Goal: Transaction & Acquisition: Download file/media

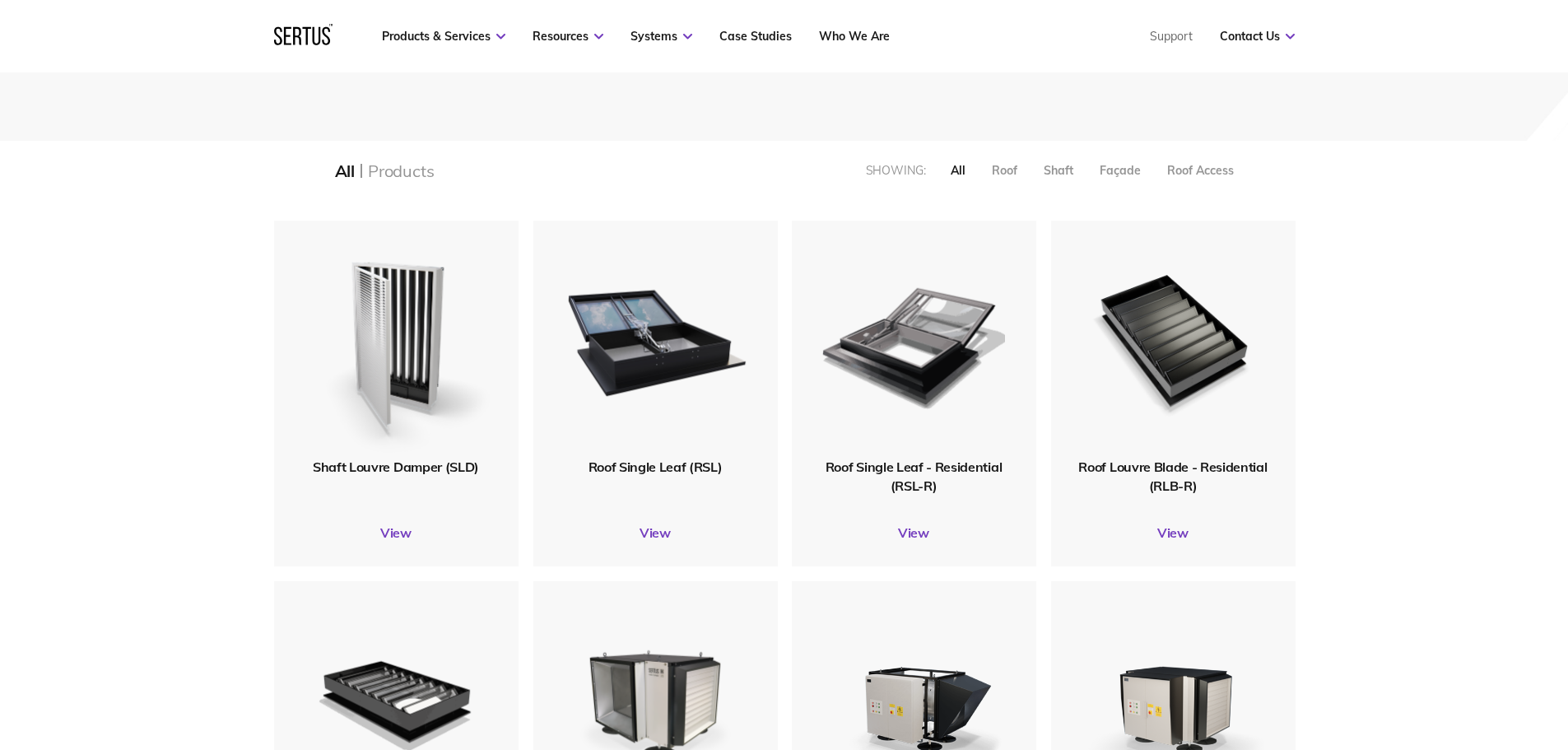
scroll to position [412, 0]
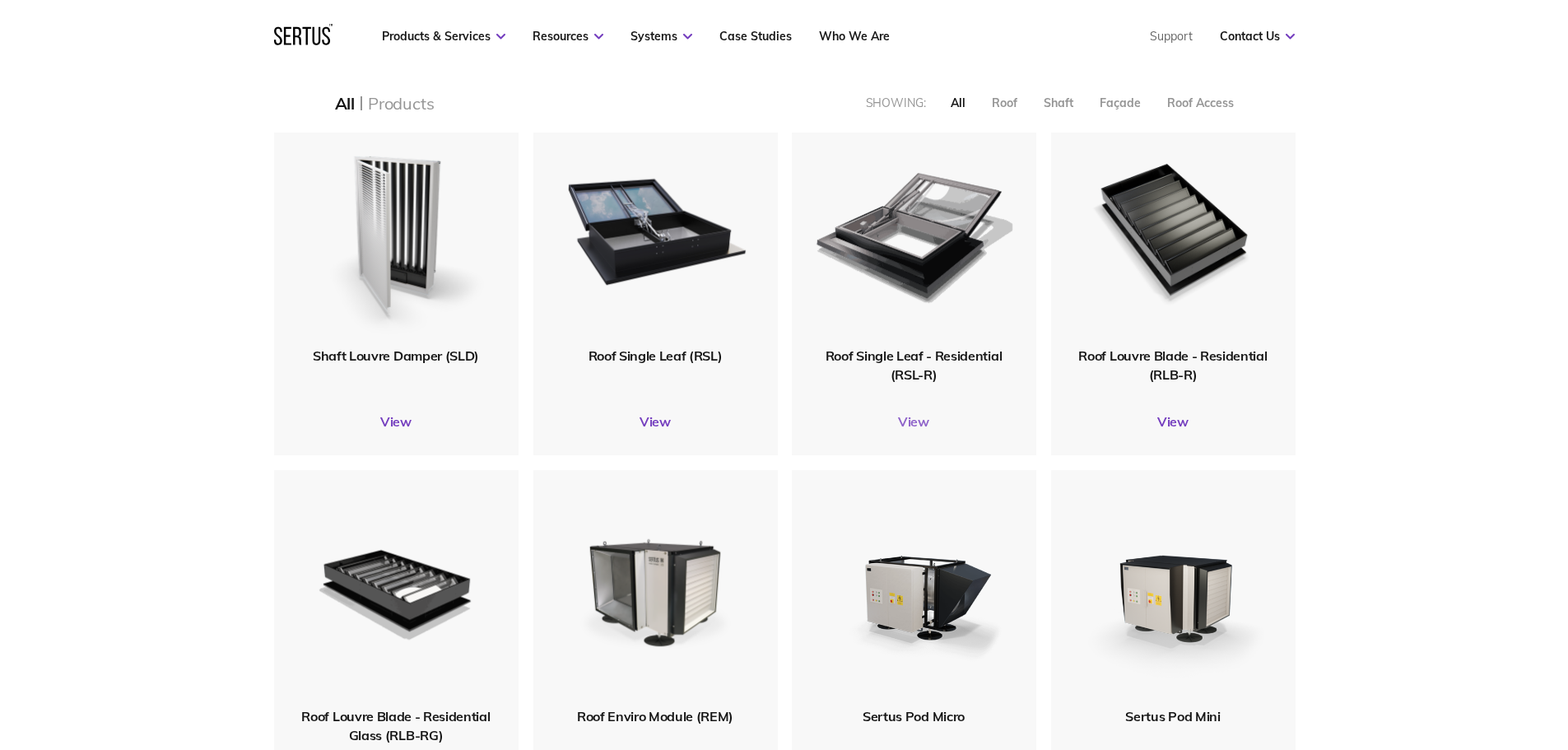
click at [920, 426] on link "View" at bounding box center [914, 422] width 244 height 17
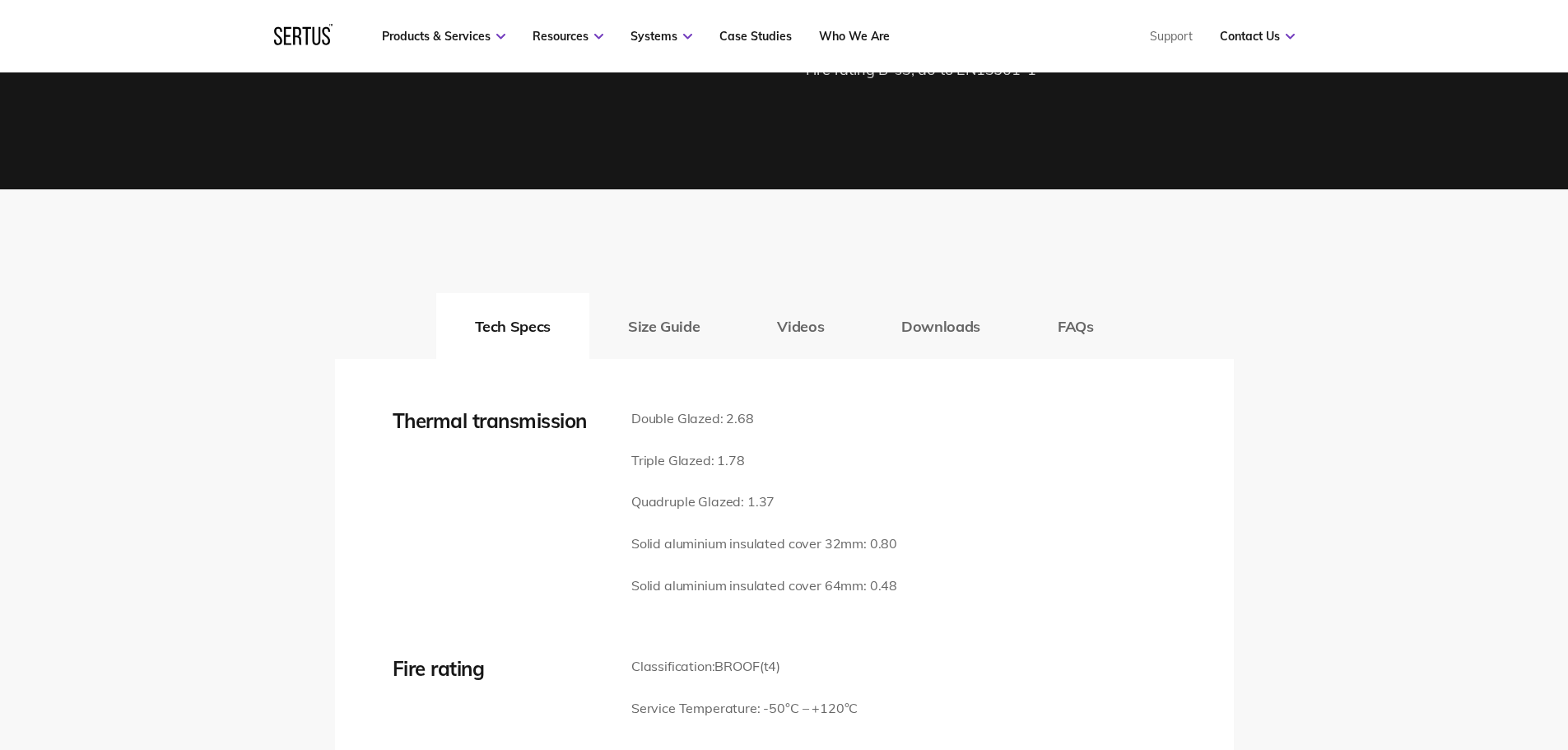
scroll to position [2386, 0]
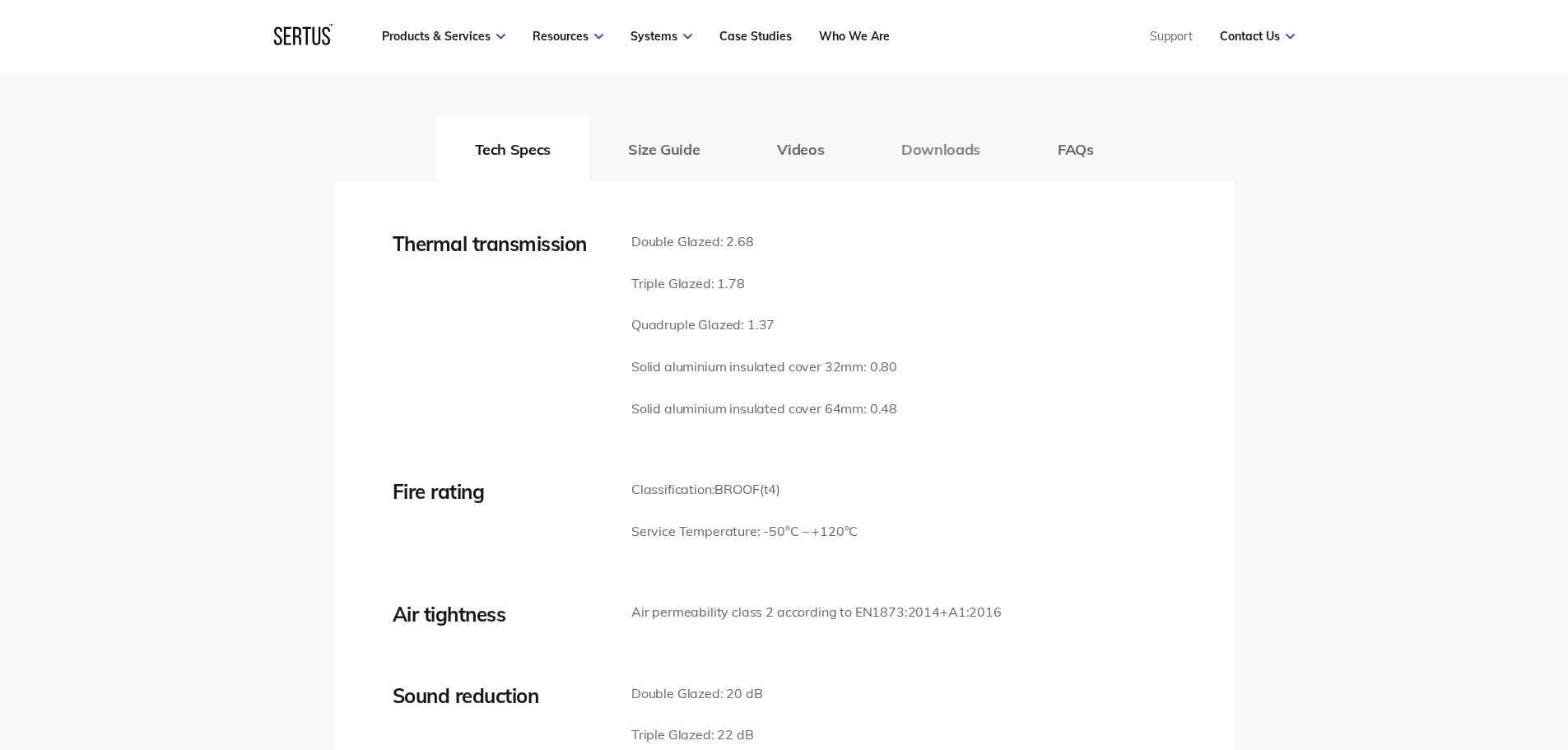
click at [945, 147] on button "Downloads" at bounding box center [940, 149] width 156 height 66
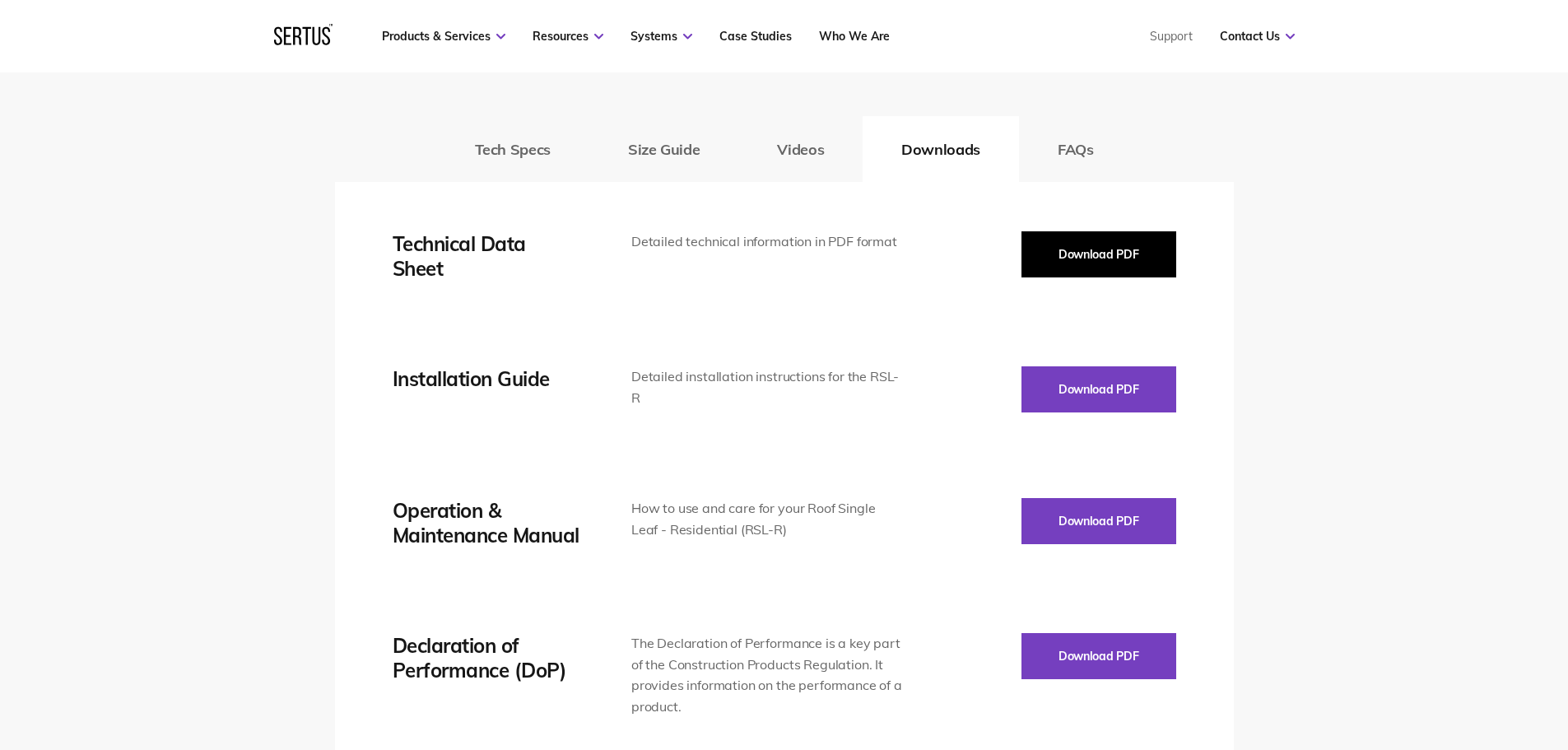
click at [1091, 244] on button "Download PDF" at bounding box center [1098, 254] width 155 height 46
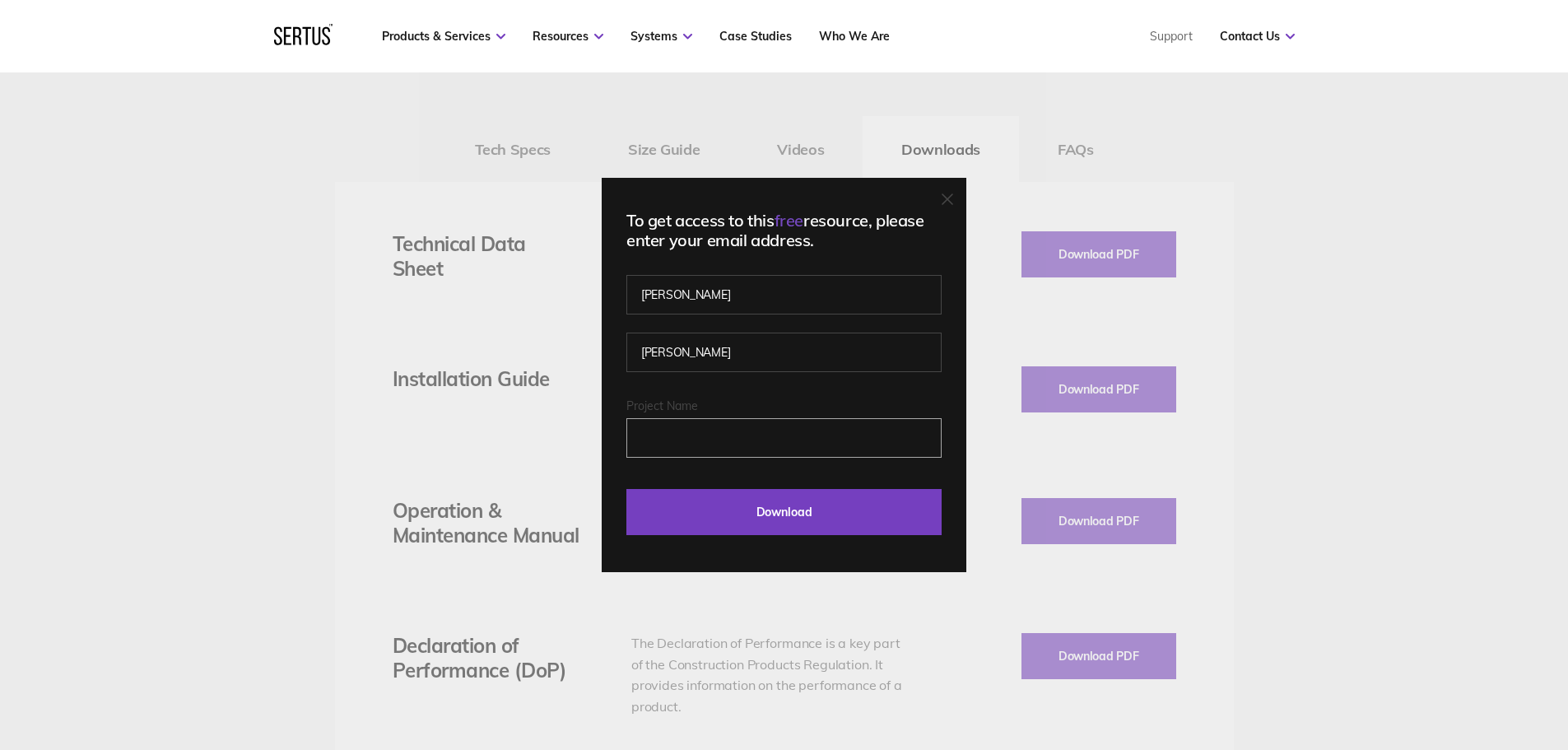
click at [751, 432] on input "Project Name" at bounding box center [783, 438] width 315 height 40
type input "Beckenham"
click at [752, 517] on input "Download" at bounding box center [783, 511] width 315 height 46
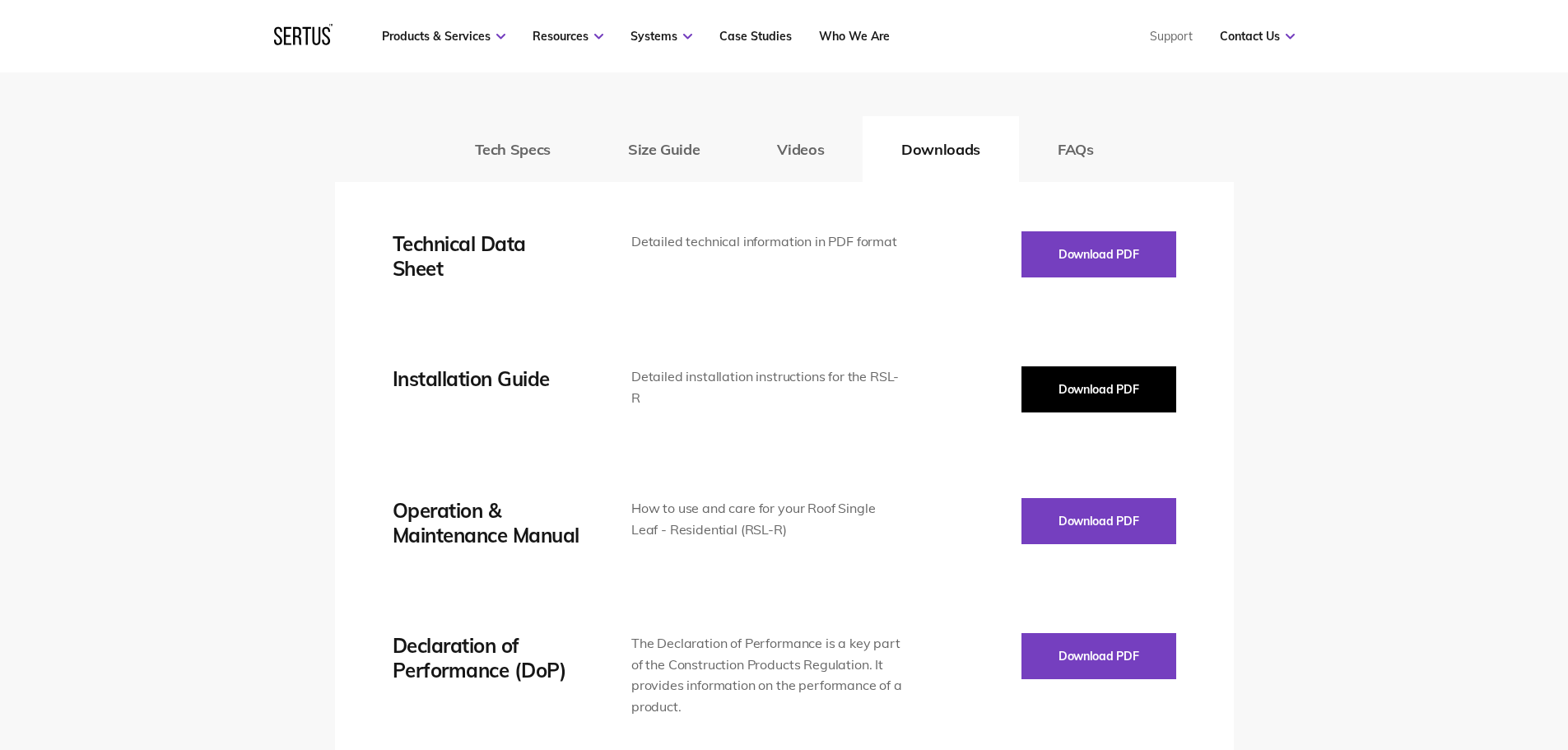
click at [1059, 382] on button "Download PDF" at bounding box center [1098, 388] width 155 height 46
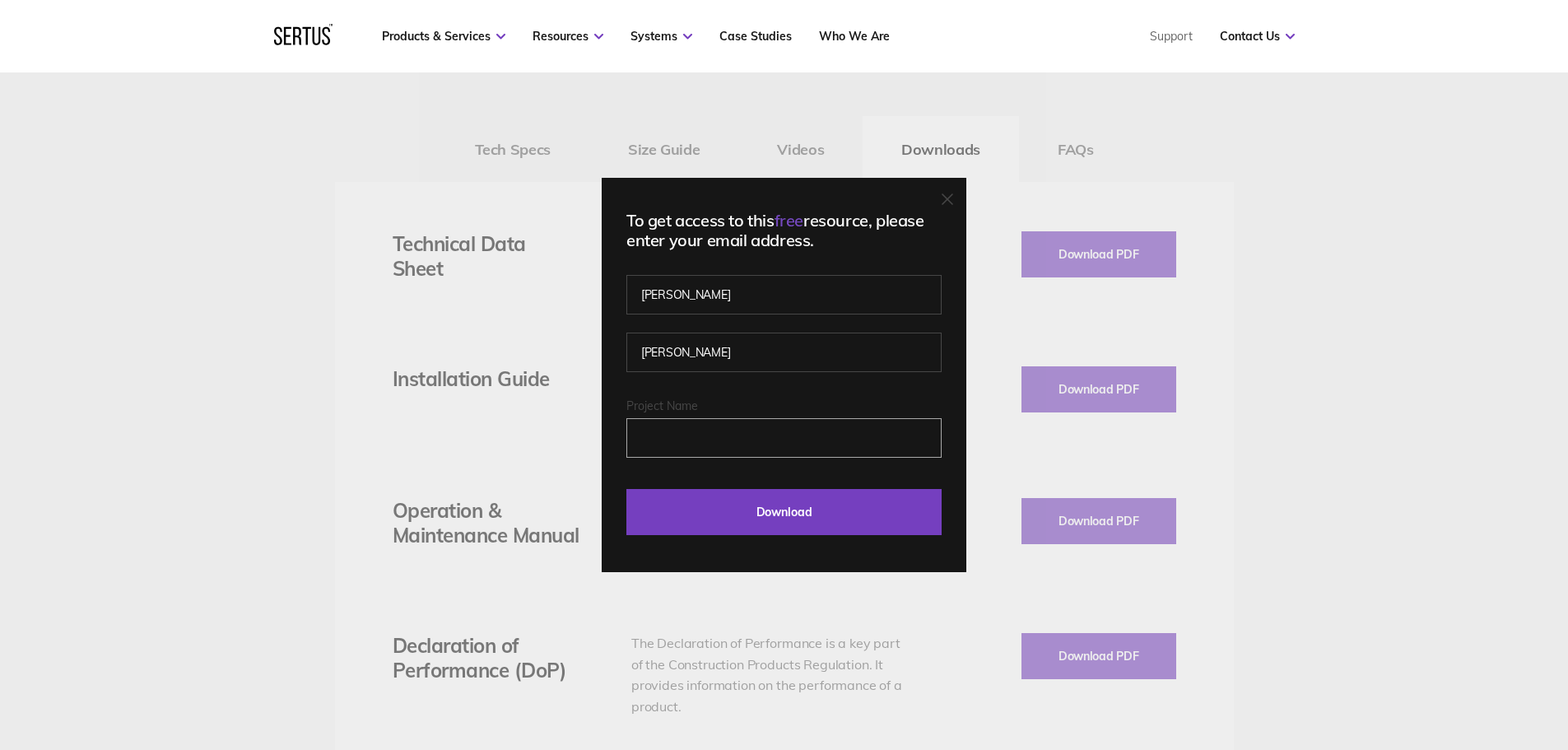
click at [763, 432] on input "Project Name" at bounding box center [783, 438] width 315 height 40
type input "Beckenham"
click at [785, 521] on input "Download" at bounding box center [783, 511] width 315 height 46
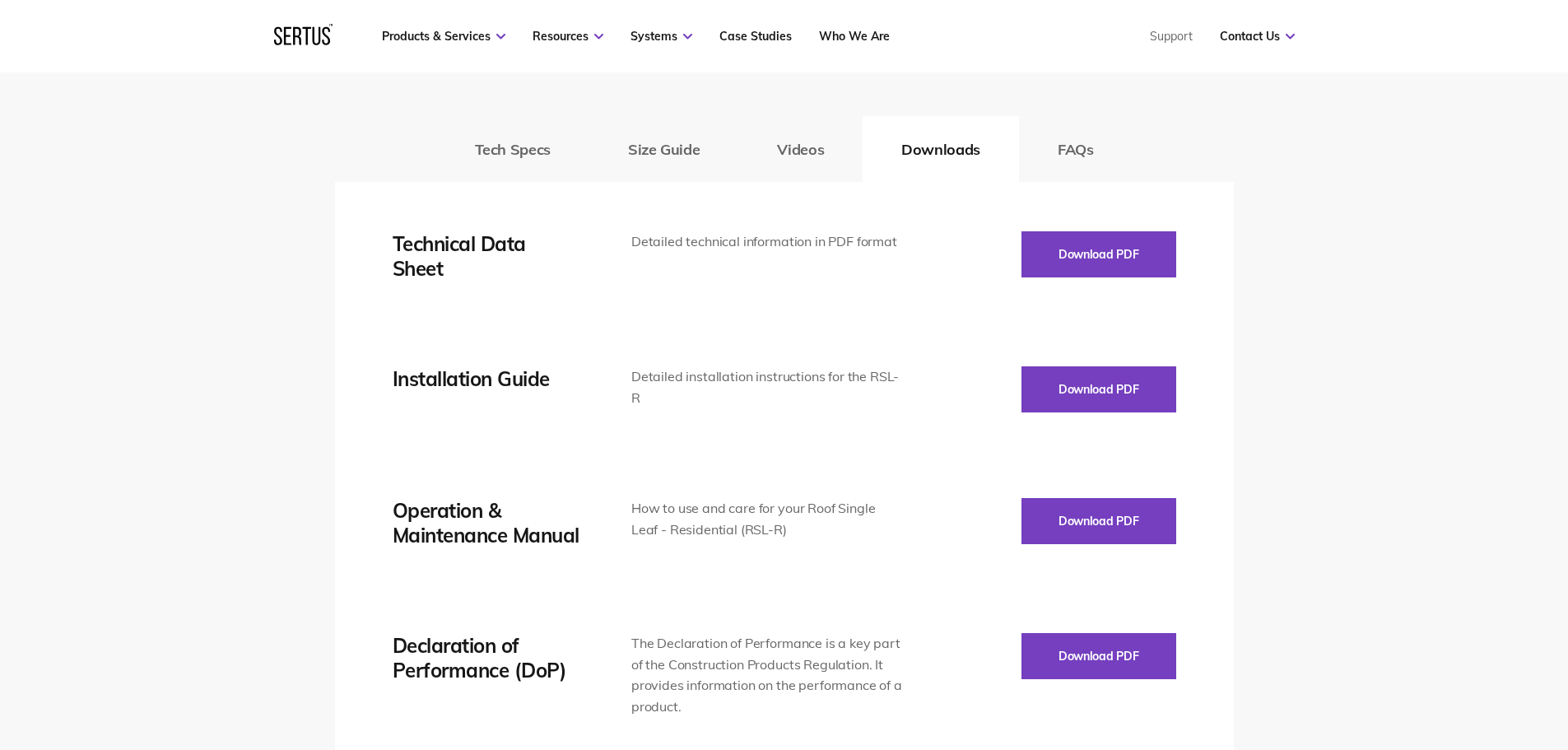
scroll to position [2469, 0]
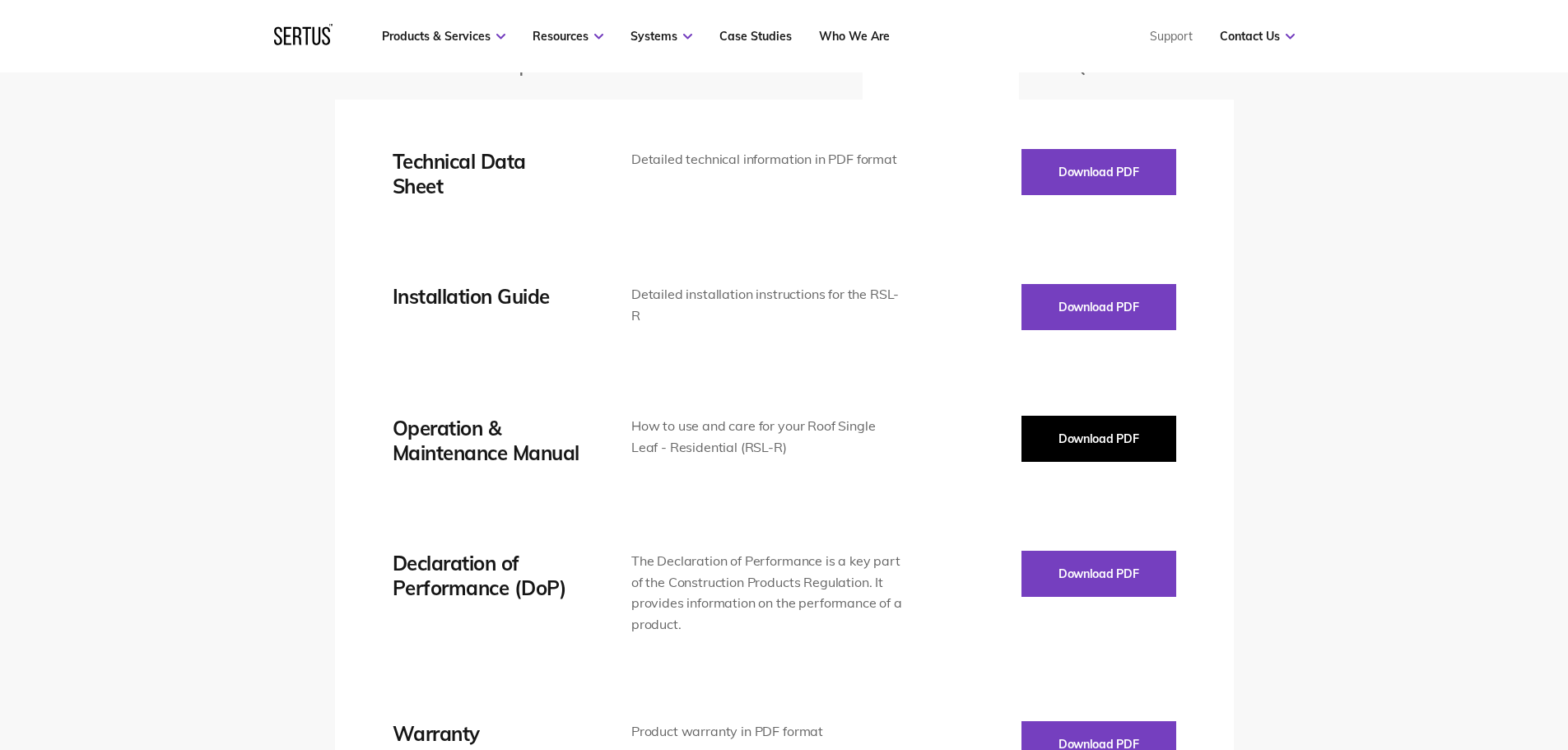
click at [1127, 441] on button "Download PDF" at bounding box center [1098, 438] width 155 height 46
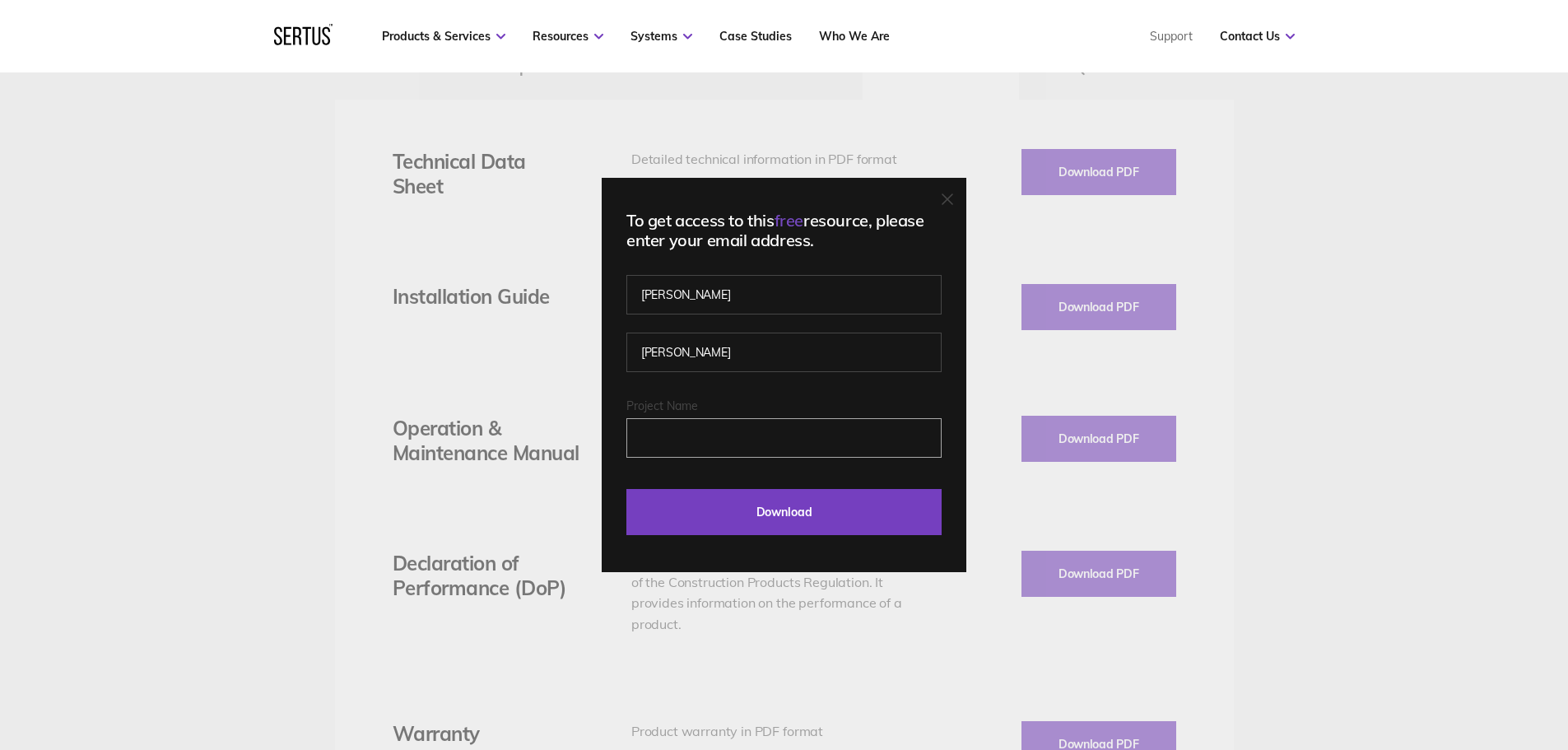
click at [749, 439] on input "Project Name" at bounding box center [783, 438] width 315 height 40
type input "Beckenham"
click at [768, 513] on input "Download" at bounding box center [783, 511] width 315 height 46
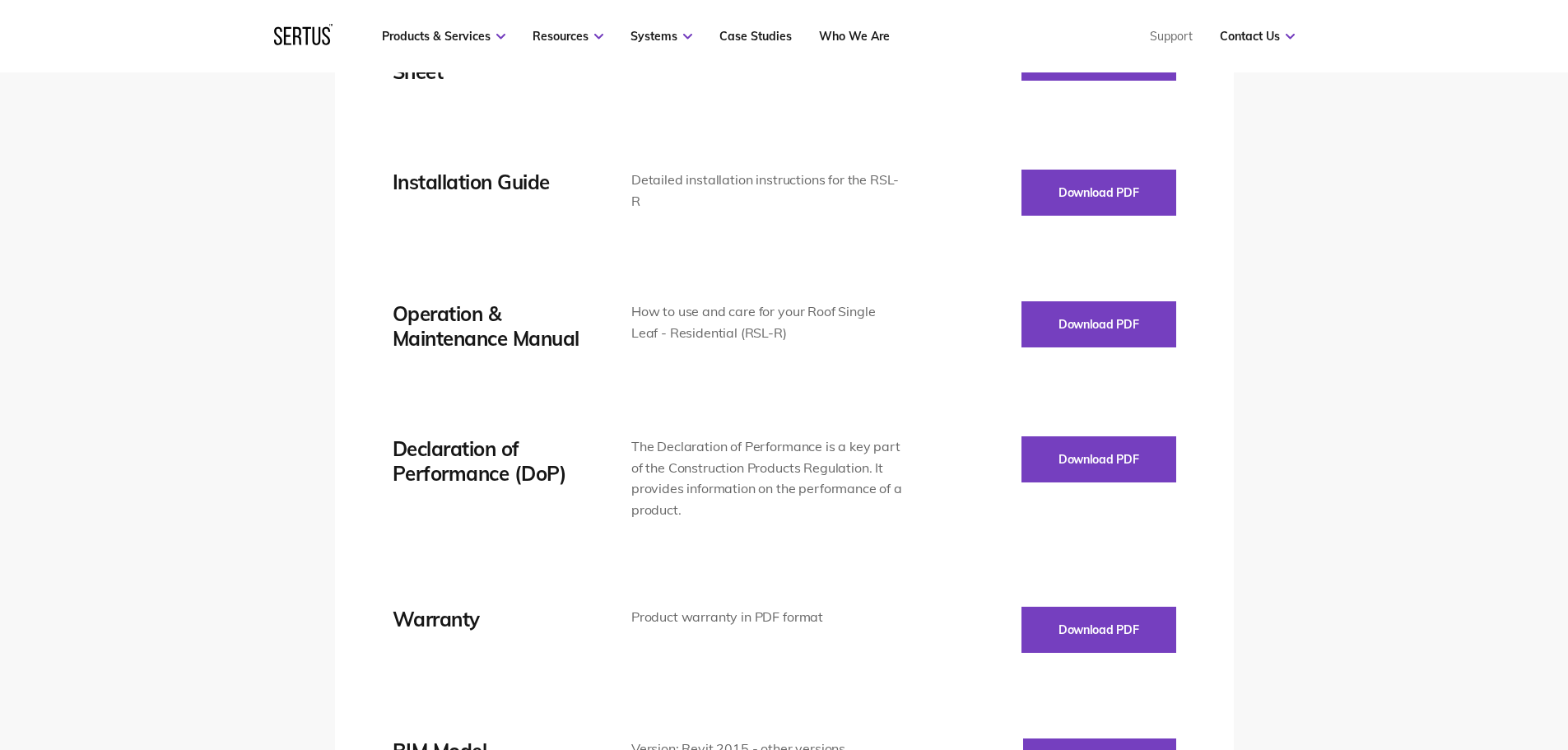
scroll to position [2633, 0]
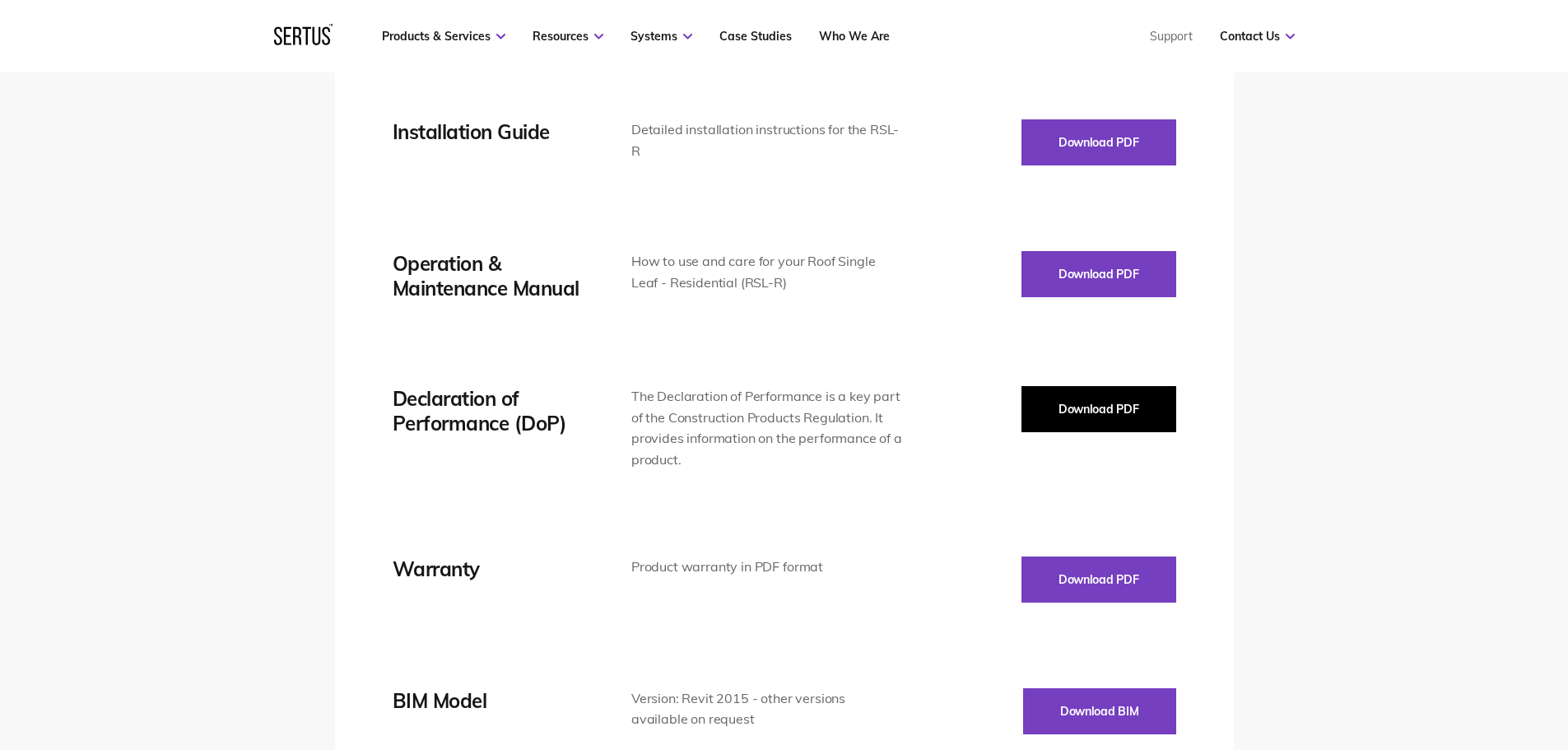
click at [1050, 413] on button "Download PDF" at bounding box center [1098, 408] width 155 height 46
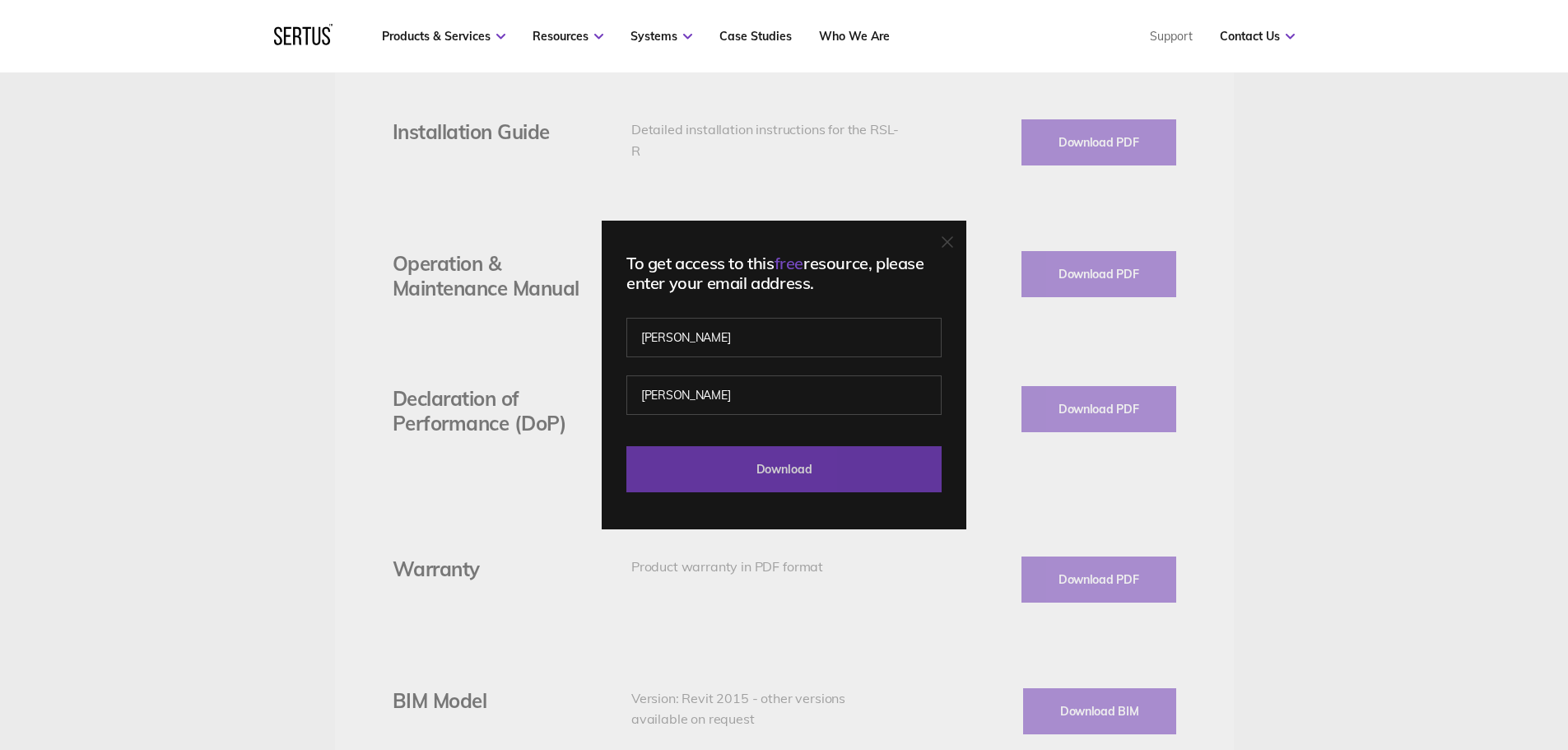
click at [782, 459] on input "Download" at bounding box center [783, 468] width 315 height 46
